Goal: Find specific page/section: Find specific page/section

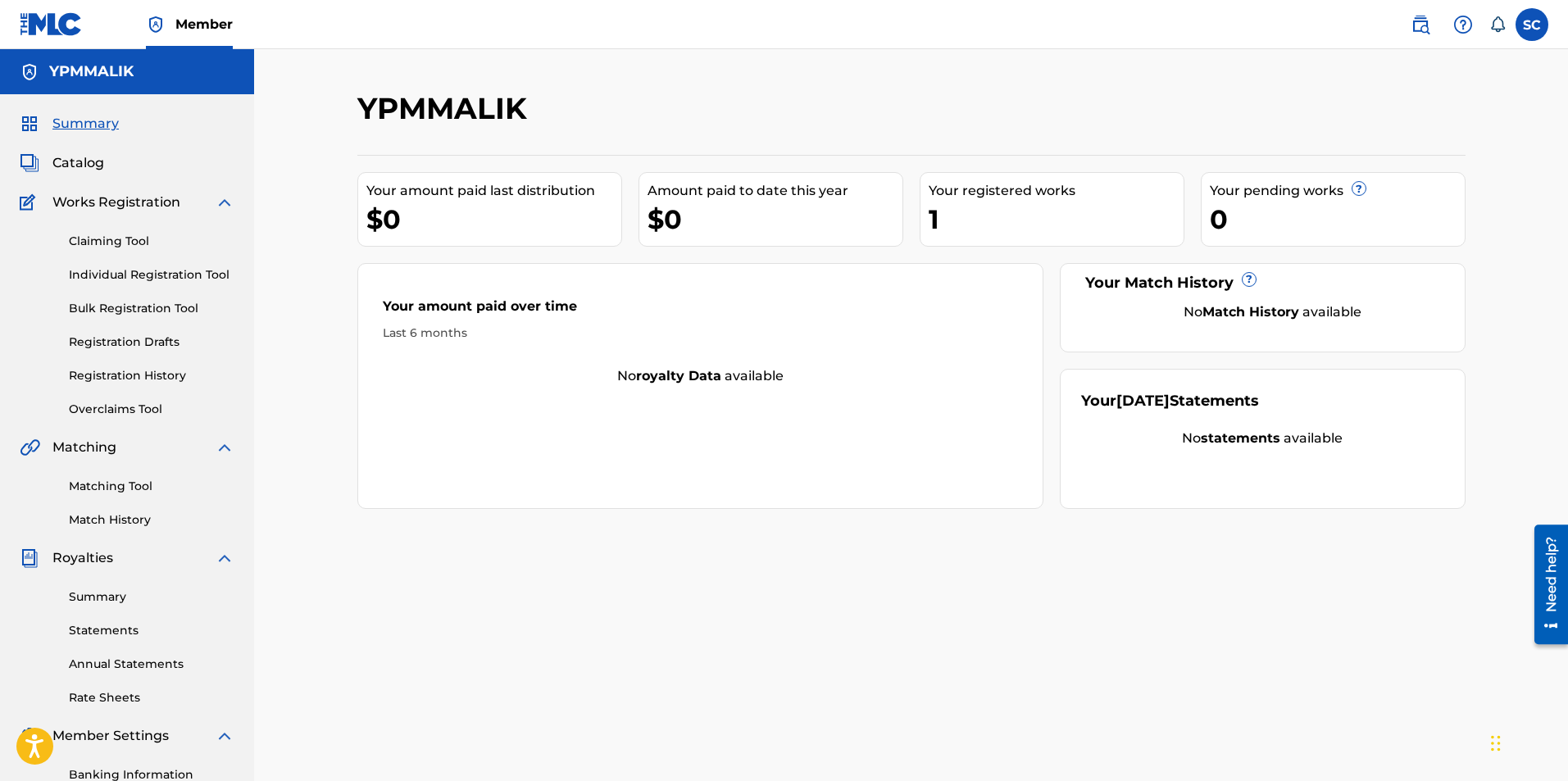
click at [128, 632] on link "Statements" at bounding box center [151, 631] width 165 height 17
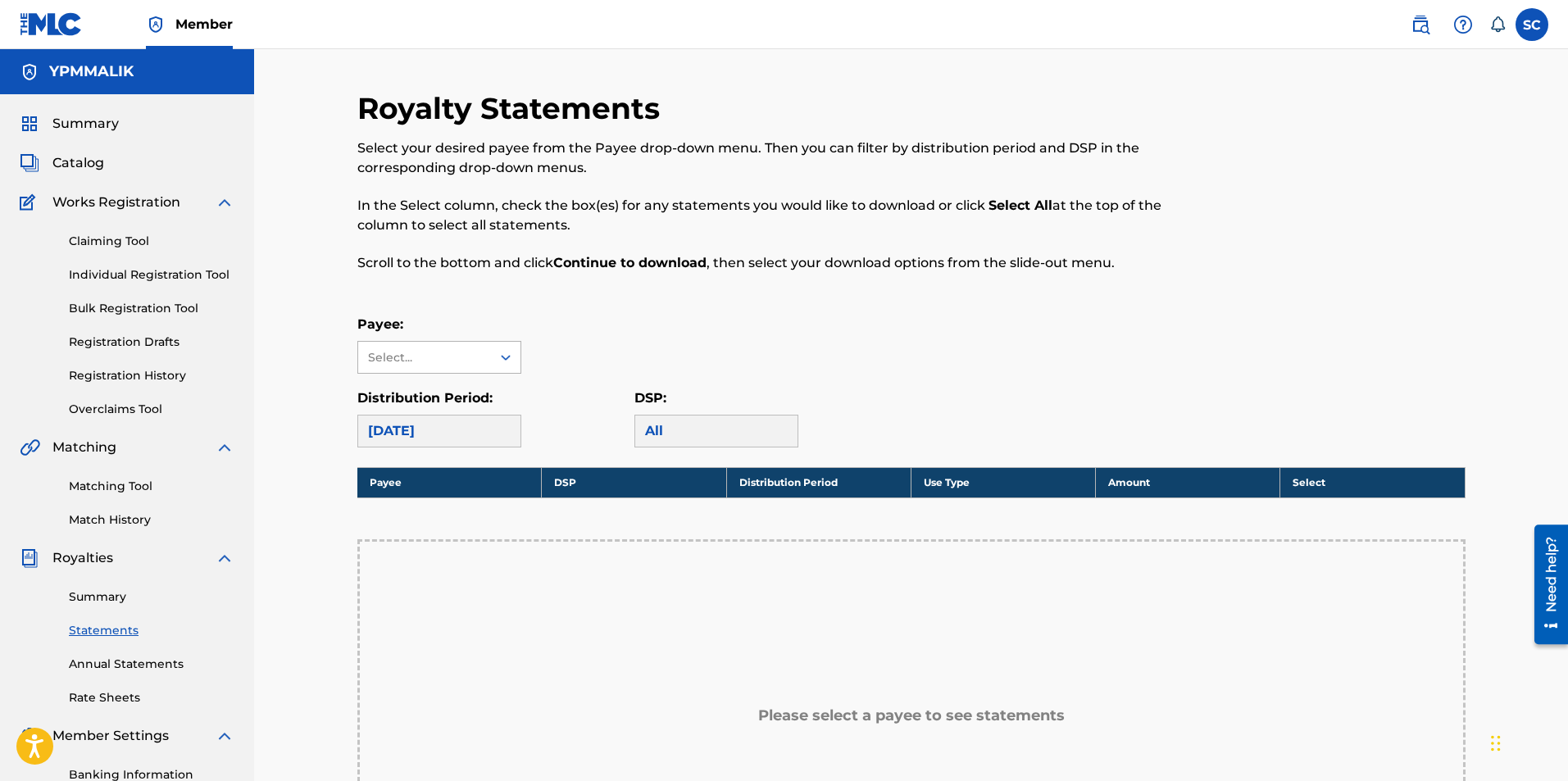
click at [483, 357] on div "Select..." at bounding box center [424, 357] width 133 height 31
click at [575, 301] on div "Royalty Statements Select your desired payee from the Payee drop-down menu. The…" at bounding box center [911, 578] width 1108 height 976
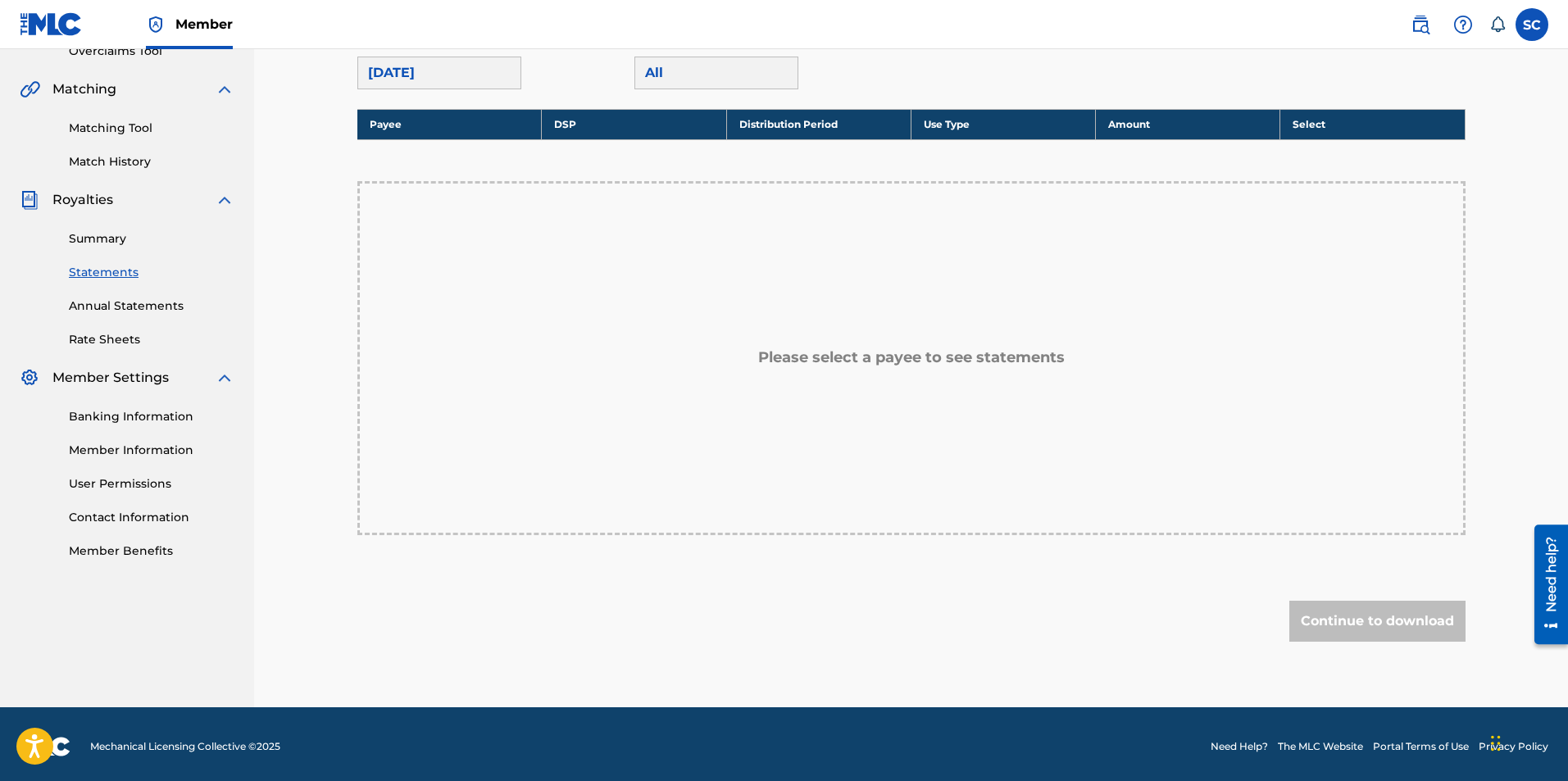
scroll to position [363, 0]
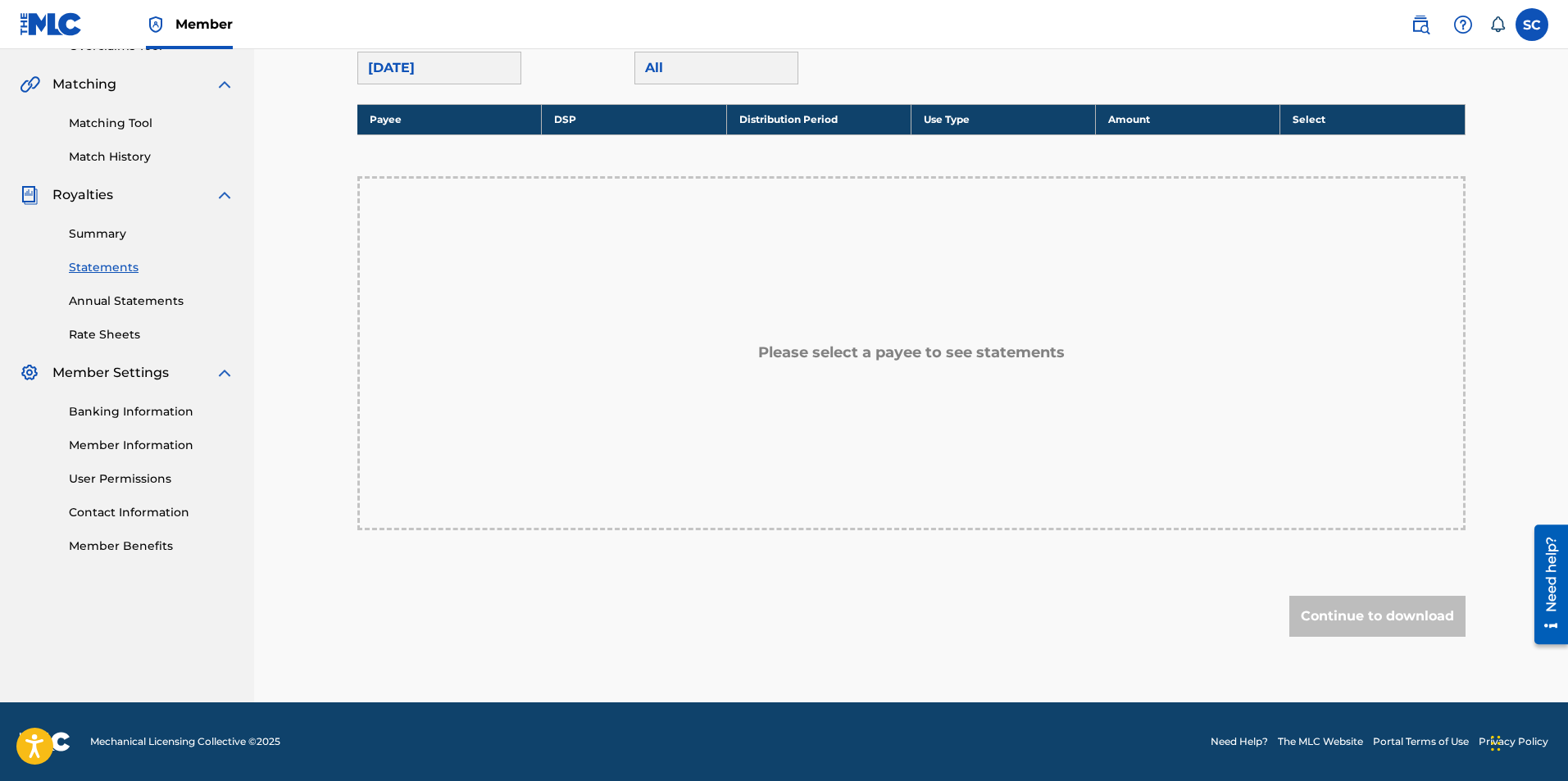
click at [130, 411] on link "Banking Information" at bounding box center [151, 412] width 165 height 17
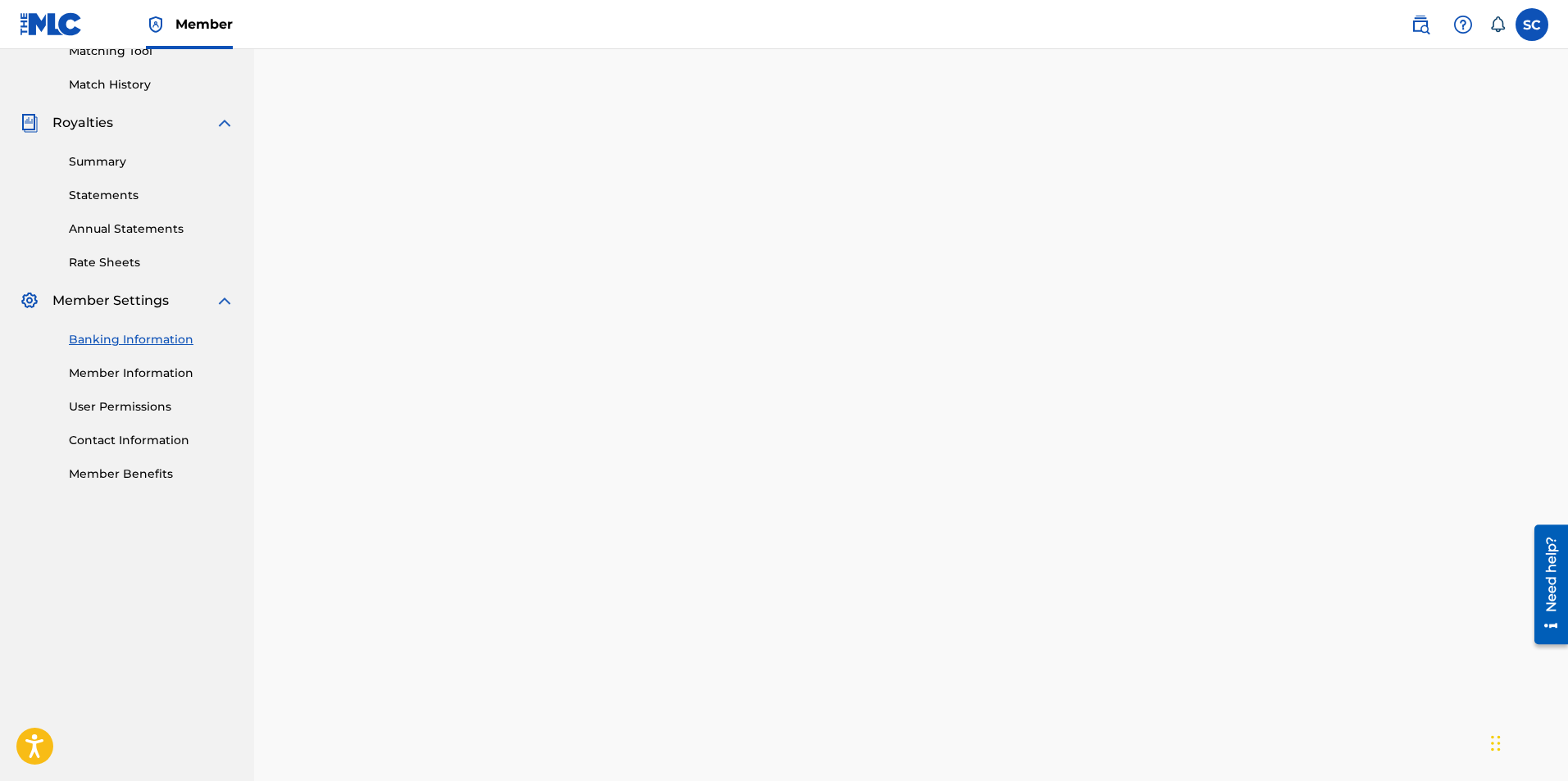
scroll to position [410, 0]
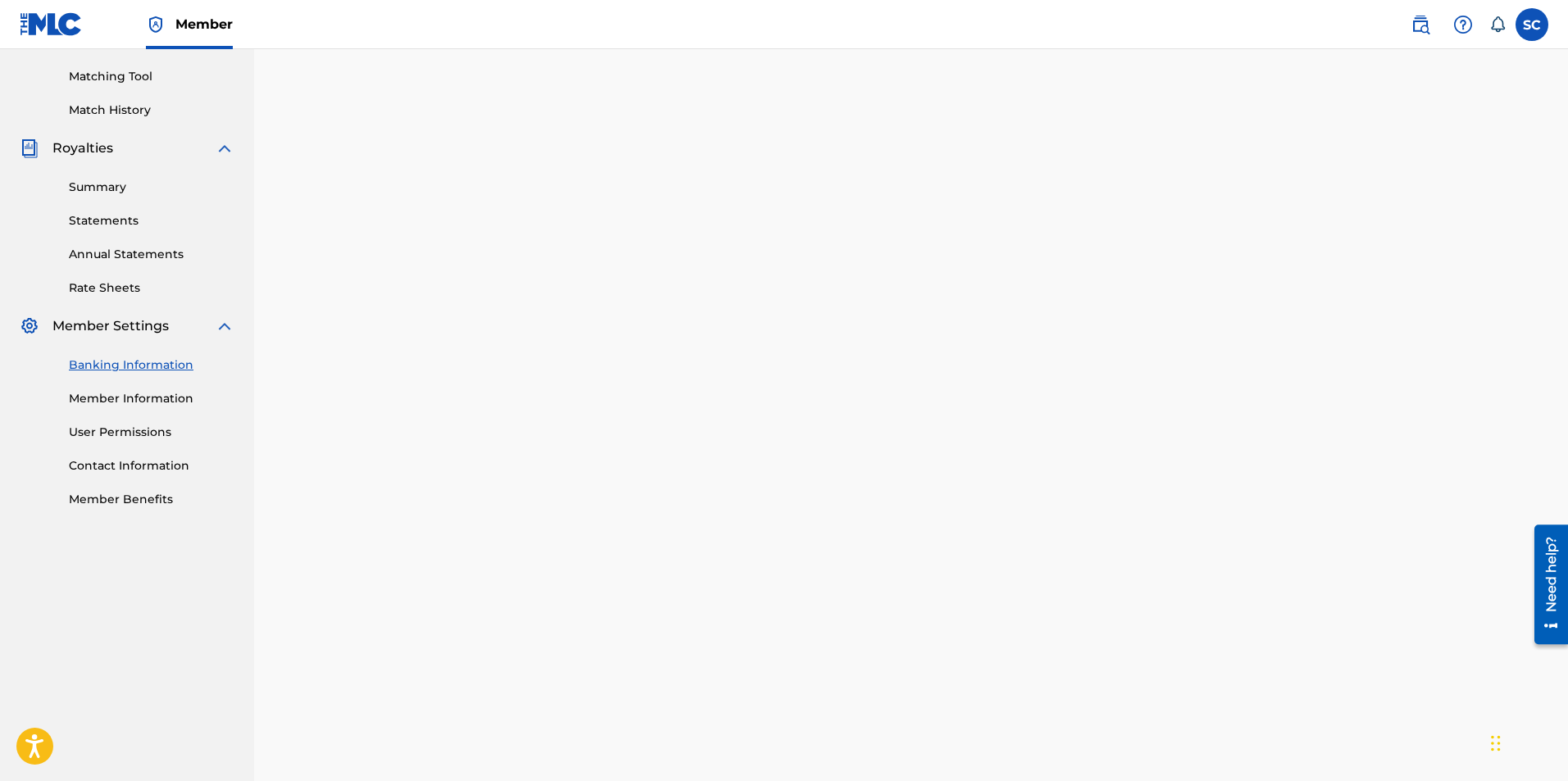
click at [132, 189] on link "Summary" at bounding box center [151, 187] width 165 height 17
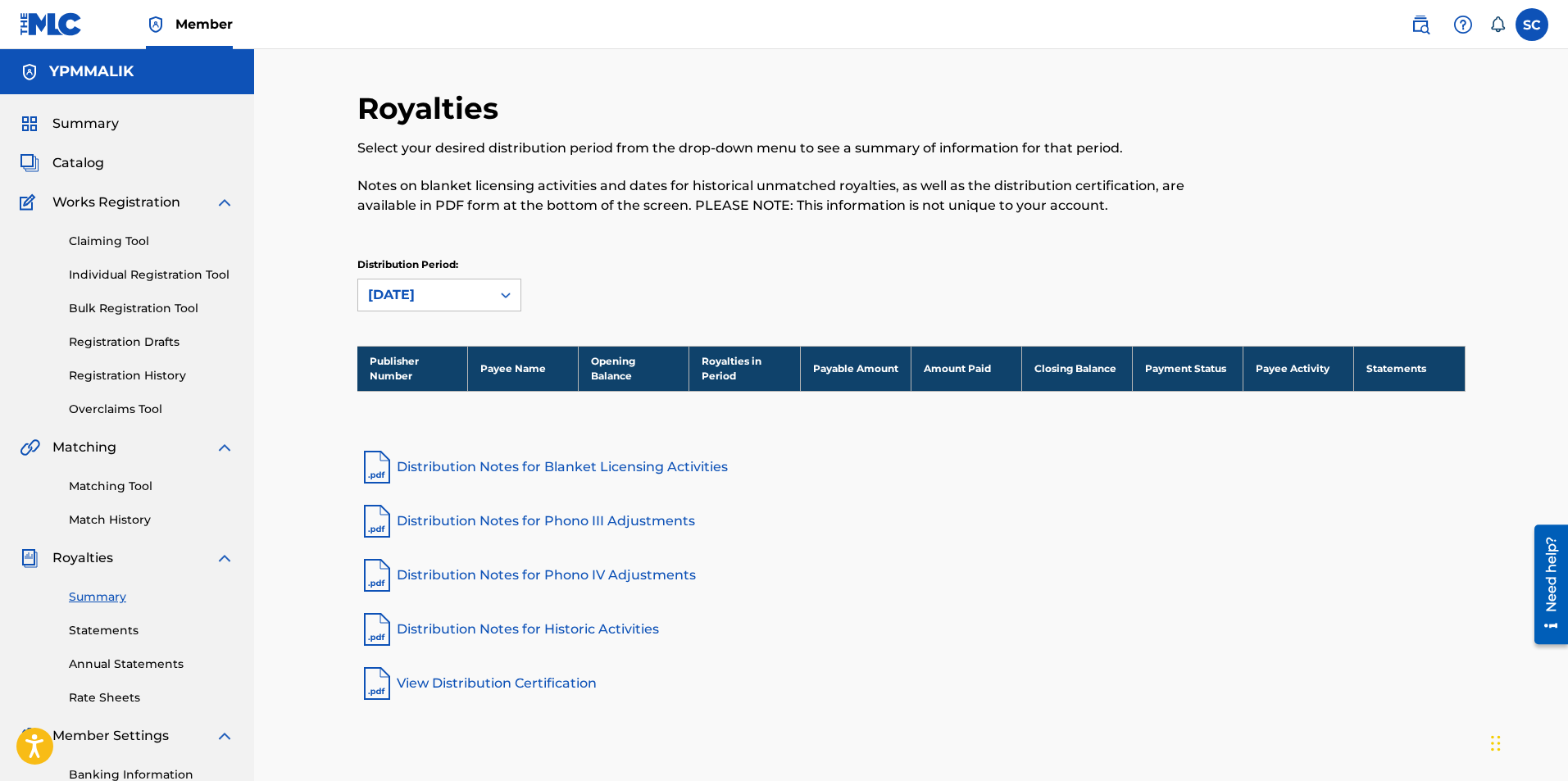
click at [129, 617] on div "Summary Statements Annual Statements Rate Sheets" at bounding box center [127, 636] width 214 height 138
click at [124, 624] on link "Statements" at bounding box center [151, 631] width 165 height 17
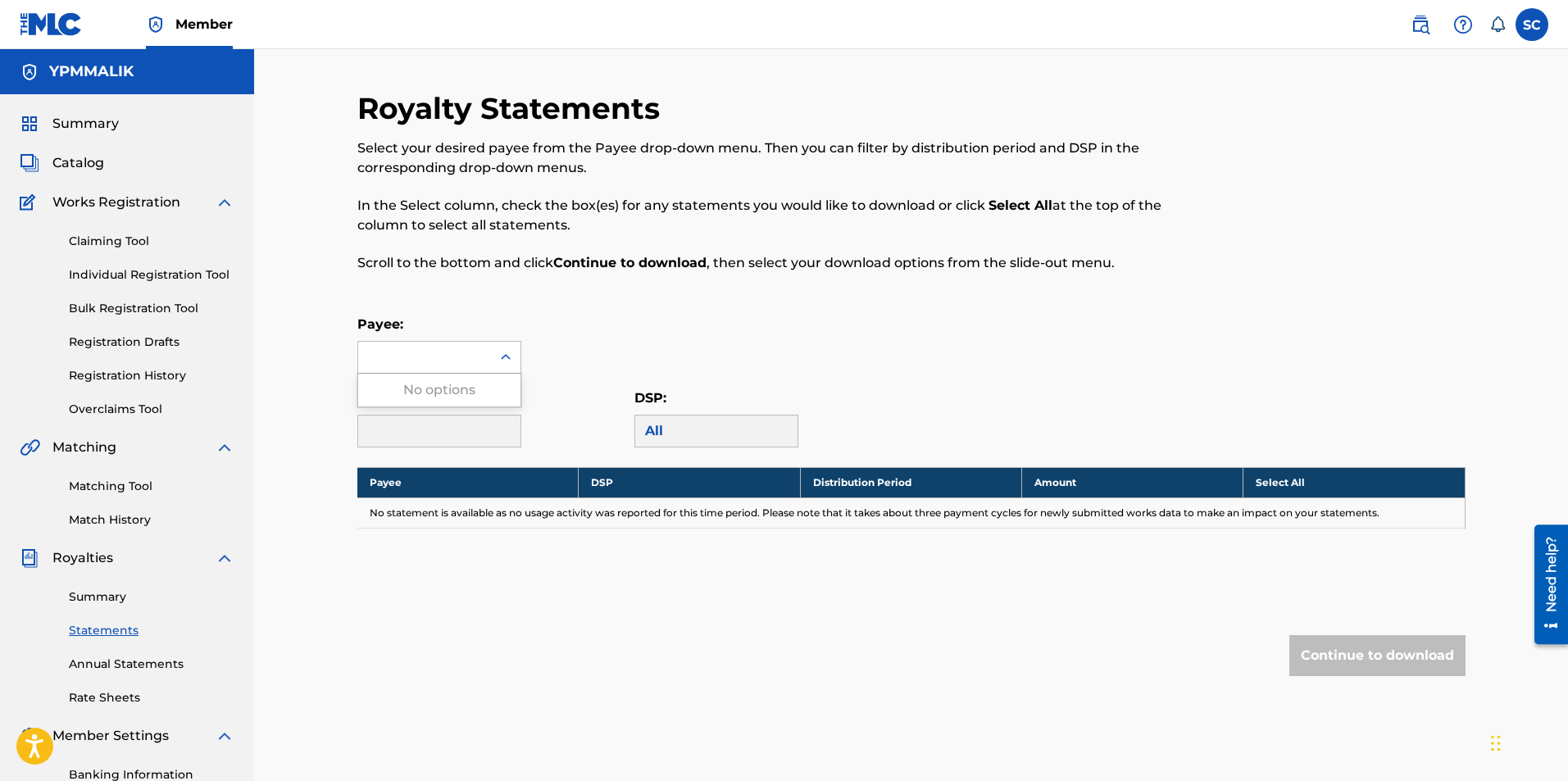
click at [487, 355] on div at bounding box center [424, 357] width 133 height 31
click at [651, 313] on div "Royalty Statements Select your desired payee from the Payee drop-down menu. The…" at bounding box center [911, 415] width 1108 height 651
